Goal: Complete application form

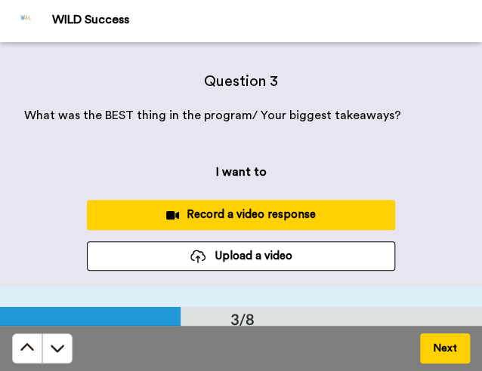
scroll to position [548, 0]
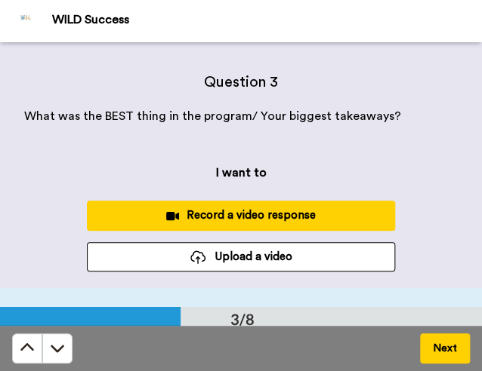
click at [236, 222] on div "Record a video response" at bounding box center [241, 216] width 284 height 16
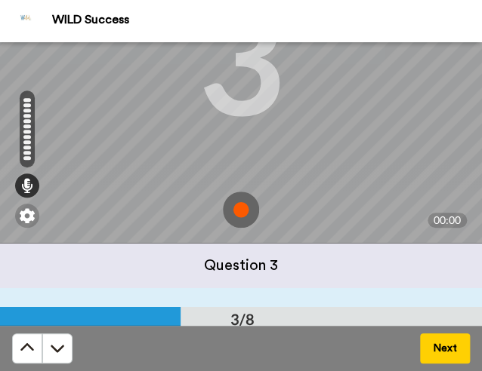
scroll to position [151, 0]
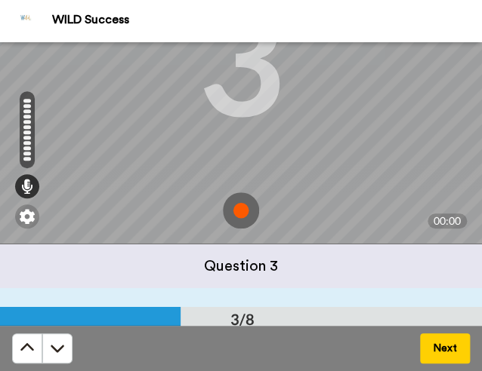
click at [236, 222] on img at bounding box center [241, 210] width 36 height 36
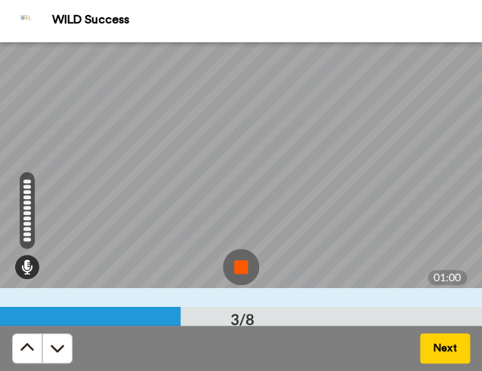
scroll to position [95, 0]
click at [226, 270] on img at bounding box center [241, 266] width 36 height 36
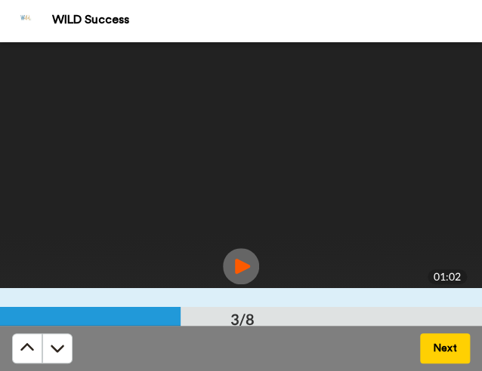
click at [443, 345] on button "Next" at bounding box center [445, 349] width 50 height 30
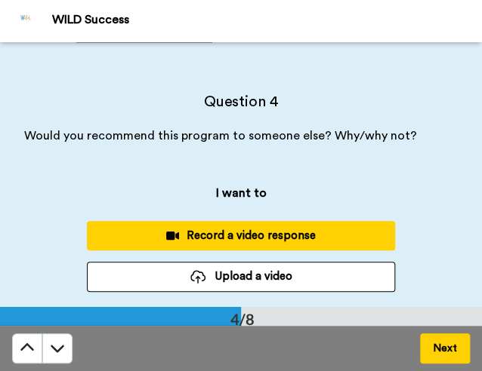
scroll to position [793, 0]
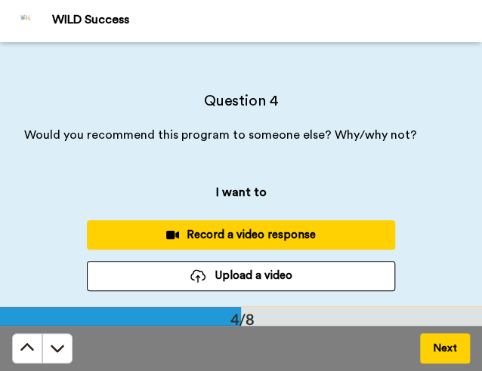
click at [295, 244] on button "Record a video response" at bounding box center [241, 234] width 308 height 29
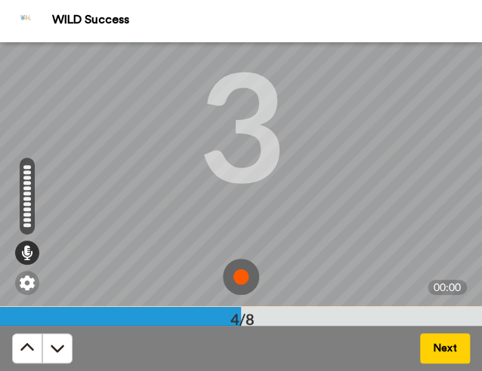
scroll to position [105, 0]
click at [232, 270] on img at bounding box center [241, 275] width 36 height 36
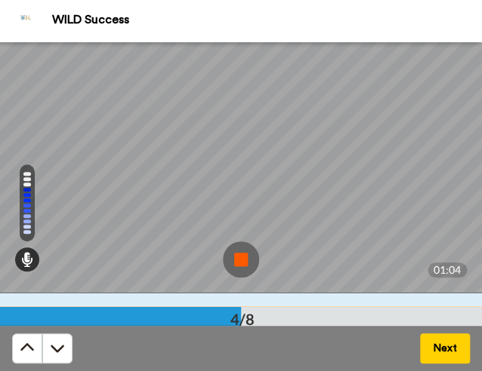
scroll to position [122, 0]
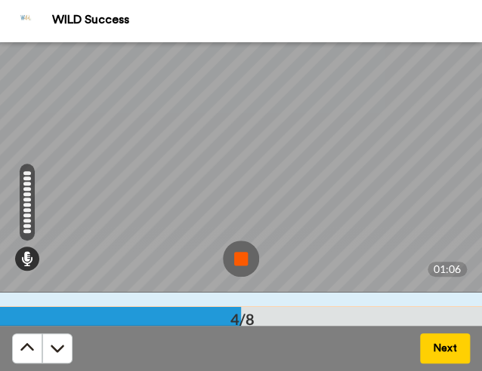
click at [233, 252] on img at bounding box center [241, 259] width 36 height 36
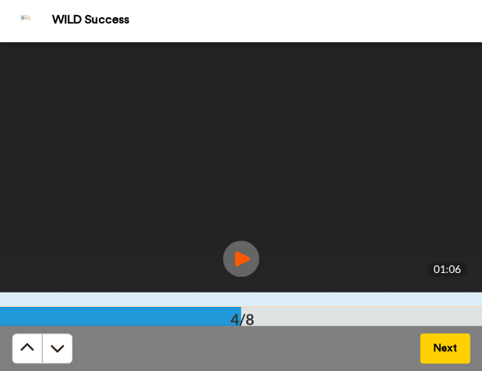
click at [448, 344] on button "Next" at bounding box center [445, 349] width 50 height 30
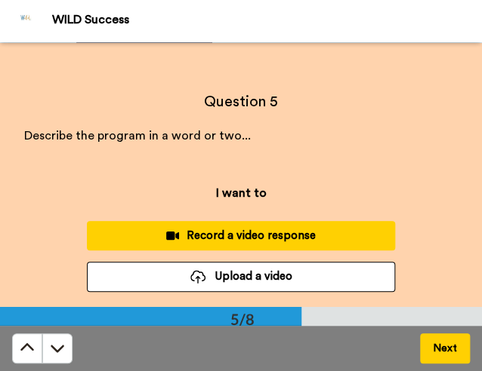
scroll to position [1058, 0]
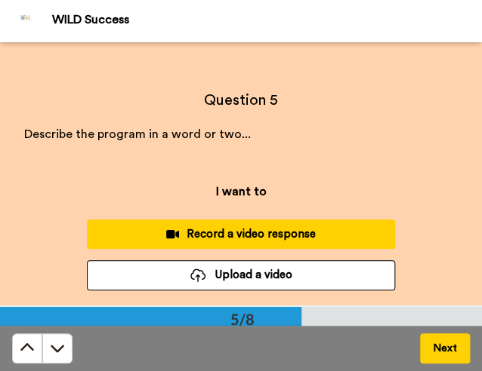
click at [317, 233] on div "Record a video response" at bounding box center [241, 234] width 284 height 16
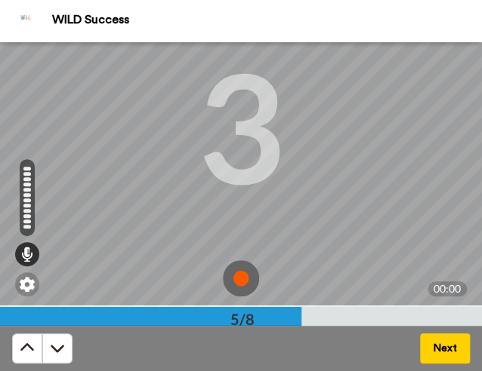
scroll to position [100, 0]
click at [238, 271] on img at bounding box center [241, 280] width 36 height 36
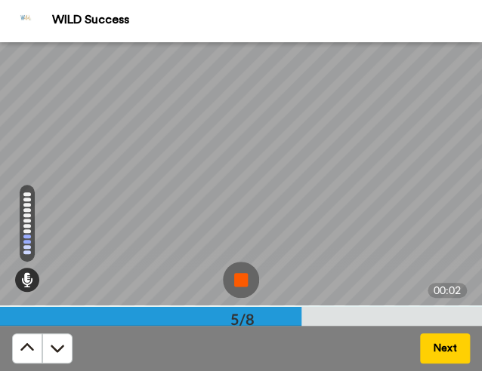
click at [238, 271] on img at bounding box center [241, 280] width 36 height 36
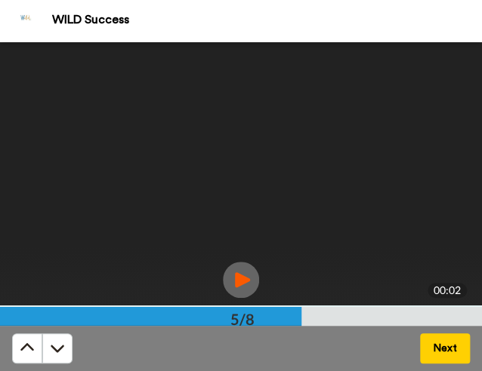
click at [454, 350] on button "Next" at bounding box center [445, 349] width 50 height 30
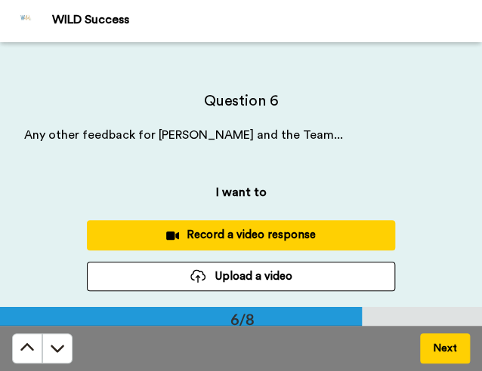
scroll to position [1323, 0]
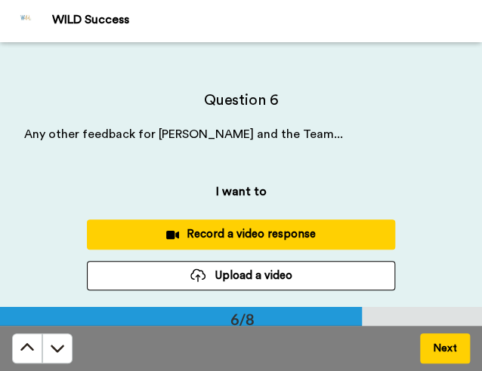
click at [293, 231] on div "Record a video response" at bounding box center [241, 234] width 284 height 16
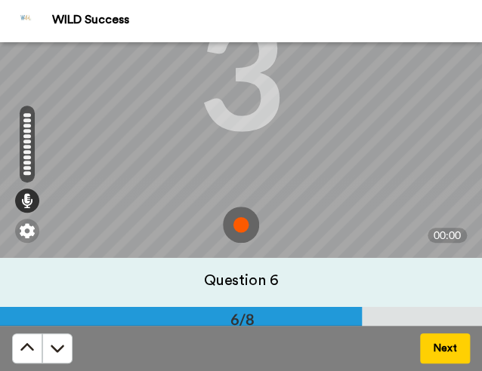
scroll to position [156, 0]
click at [233, 221] on img at bounding box center [241, 224] width 36 height 36
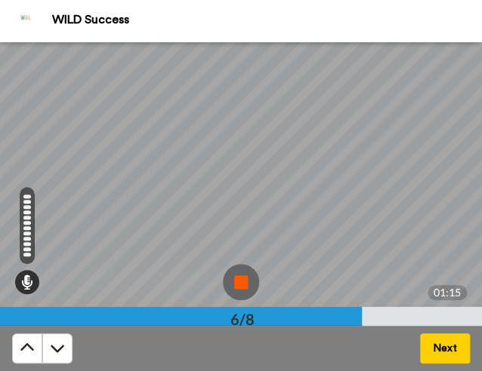
scroll to position [98, 0]
click at [223, 279] on img at bounding box center [241, 281] width 36 height 36
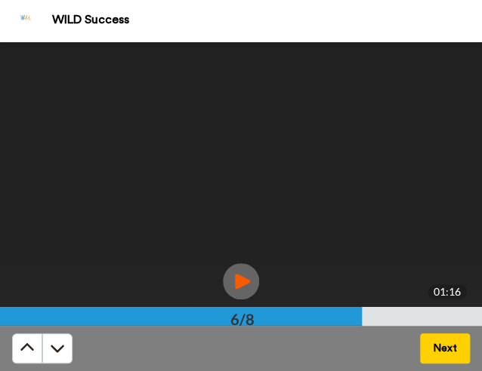
click at [439, 349] on button "Next" at bounding box center [445, 349] width 50 height 30
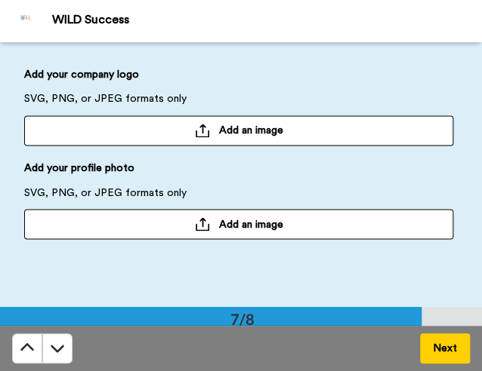
scroll to position [1655, 0]
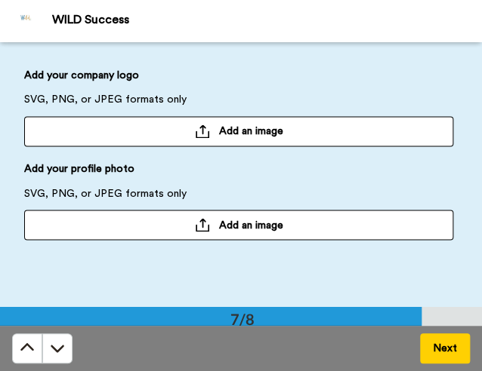
click at [439, 344] on button "Next" at bounding box center [445, 349] width 50 height 30
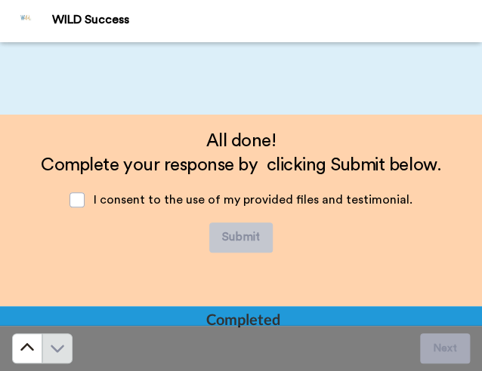
scroll to position [1869, 0]
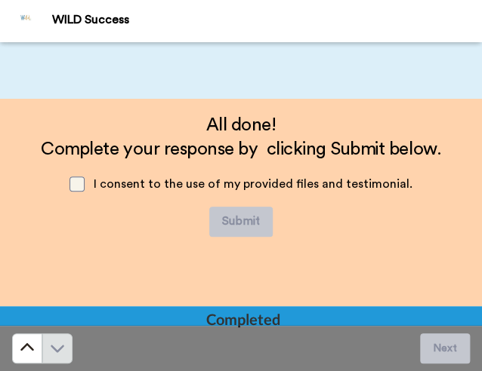
click at [83, 186] on span at bounding box center [76, 184] width 15 height 15
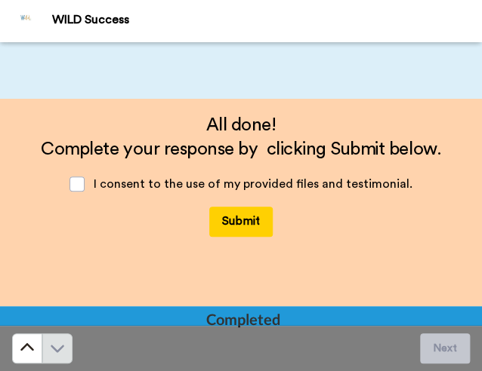
click at [240, 220] on button "Submit" at bounding box center [240, 222] width 63 height 30
